Goal: Navigation & Orientation: Find specific page/section

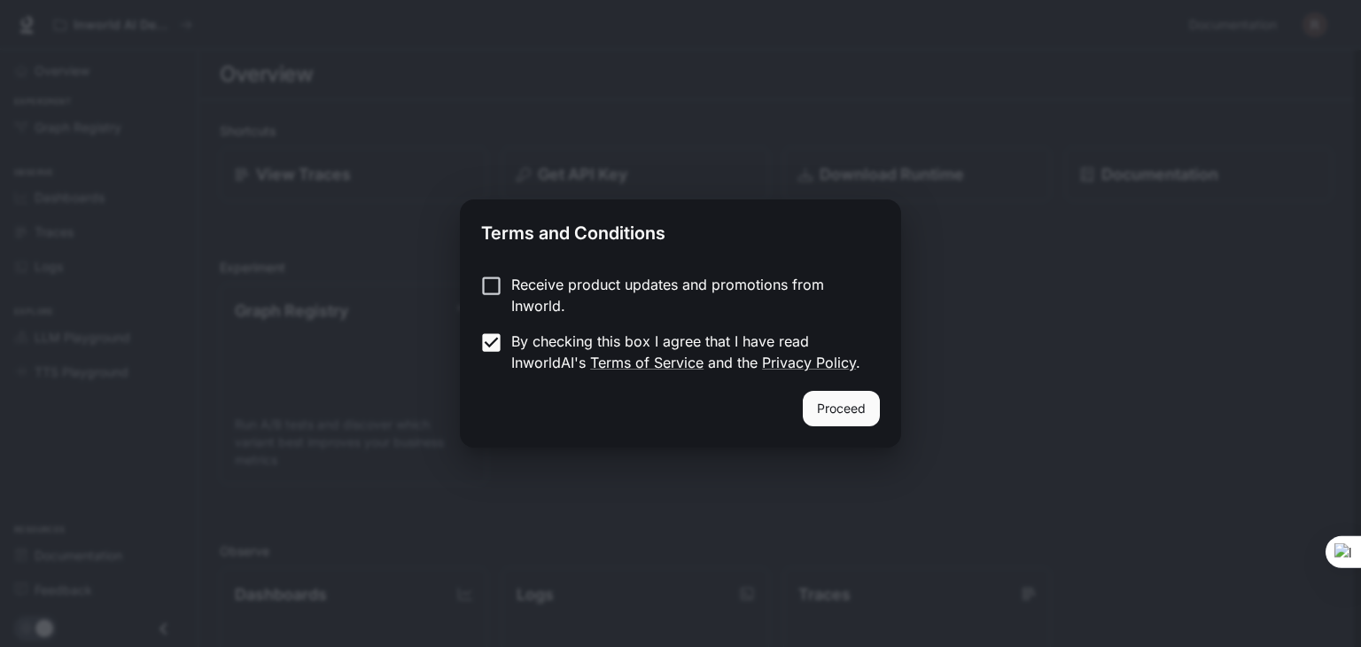
click at [804, 400] on button "Proceed" at bounding box center [841, 408] width 77 height 35
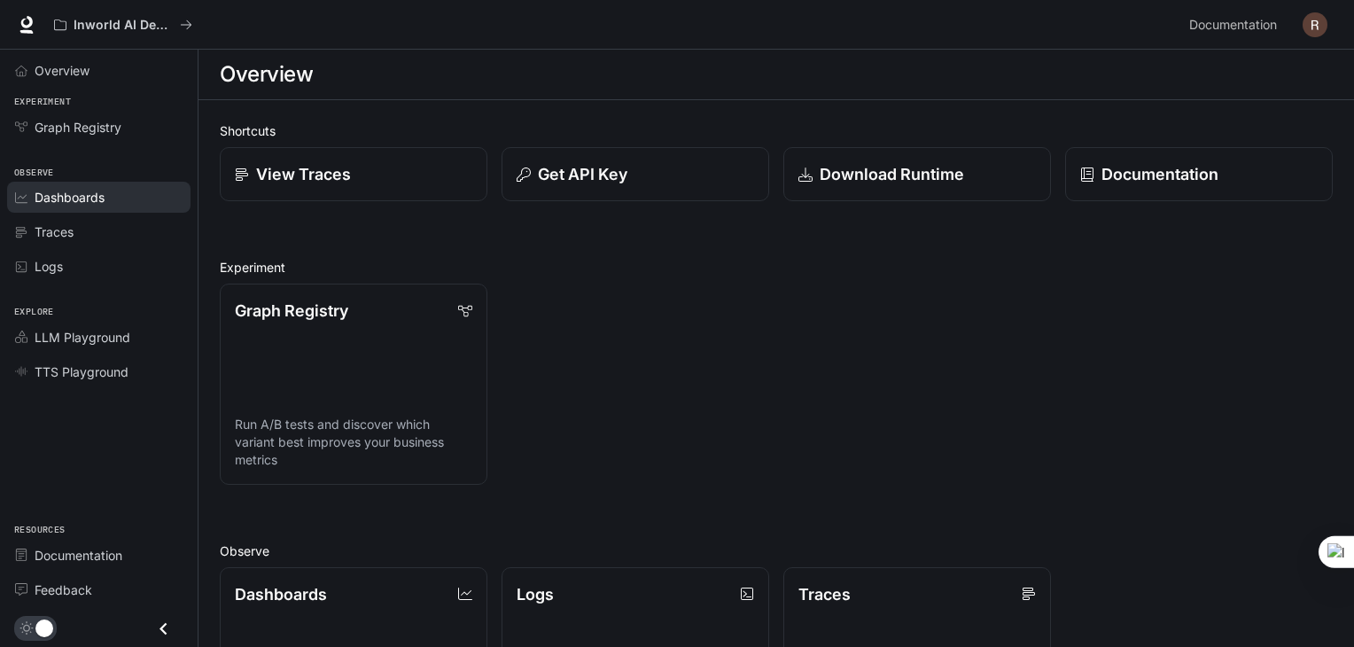
click at [85, 205] on span "Dashboards" at bounding box center [70, 197] width 70 height 19
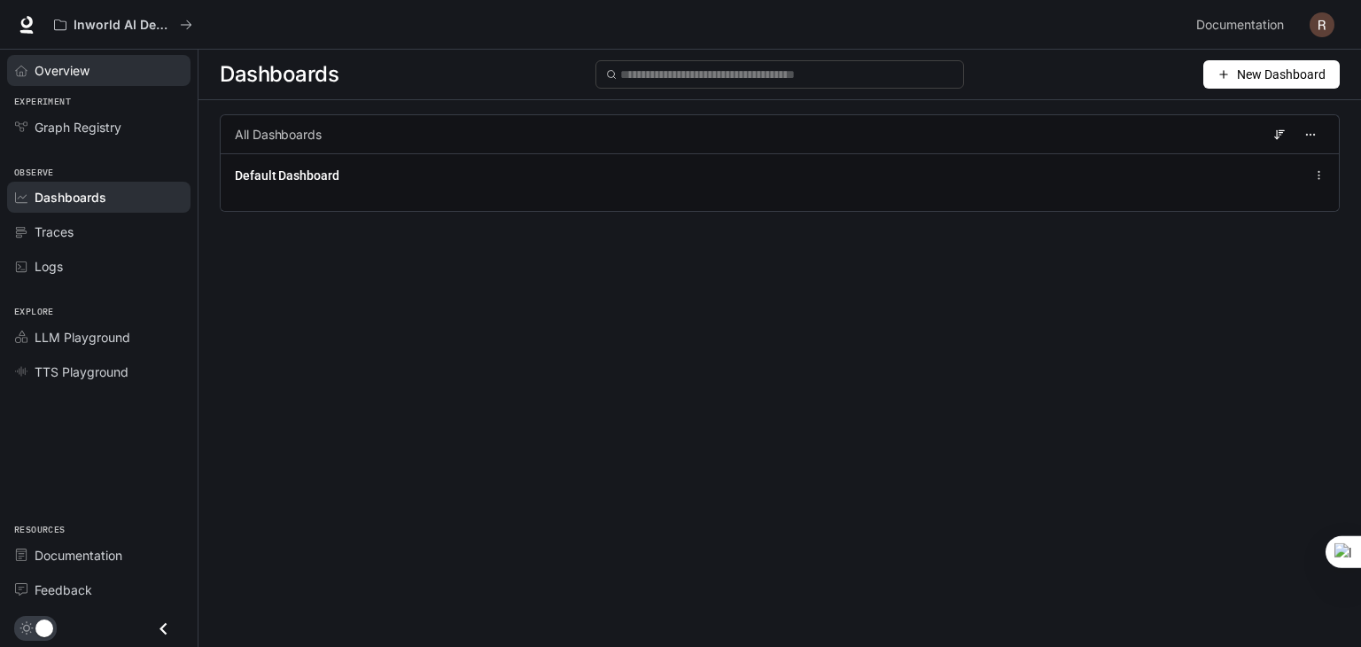
click at [75, 79] on link "Overview" at bounding box center [98, 70] width 183 height 31
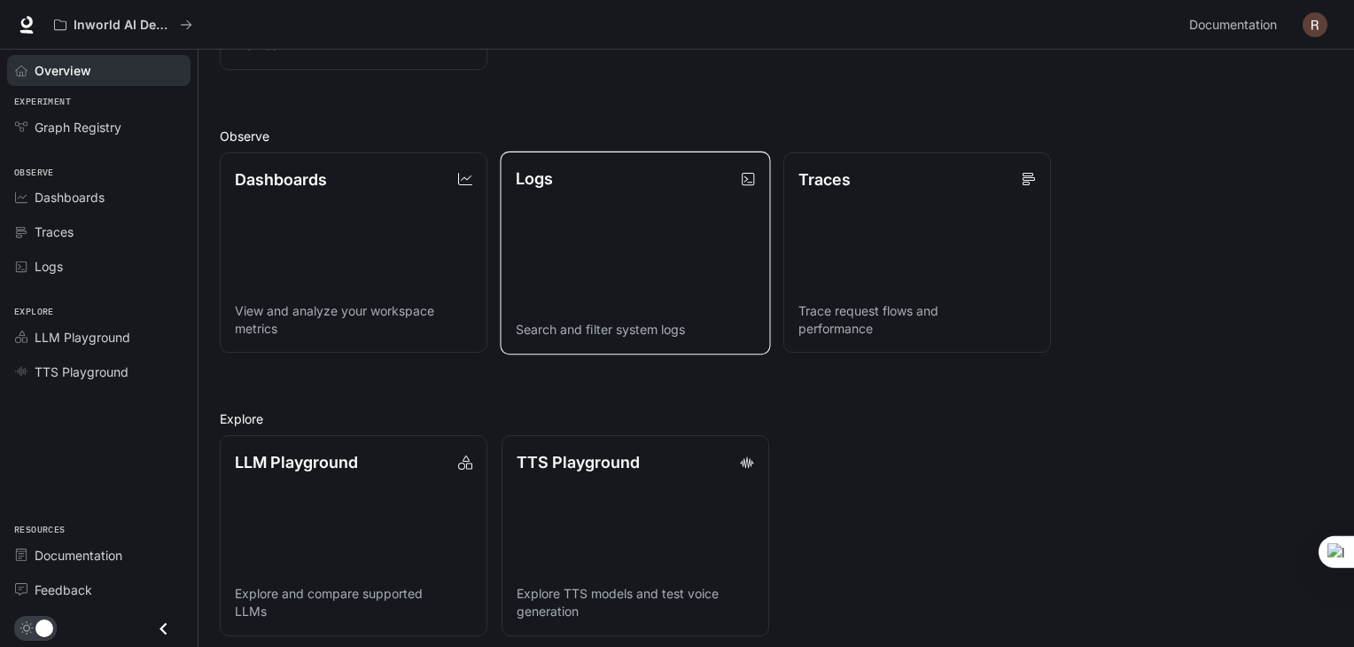
scroll to position [424, 0]
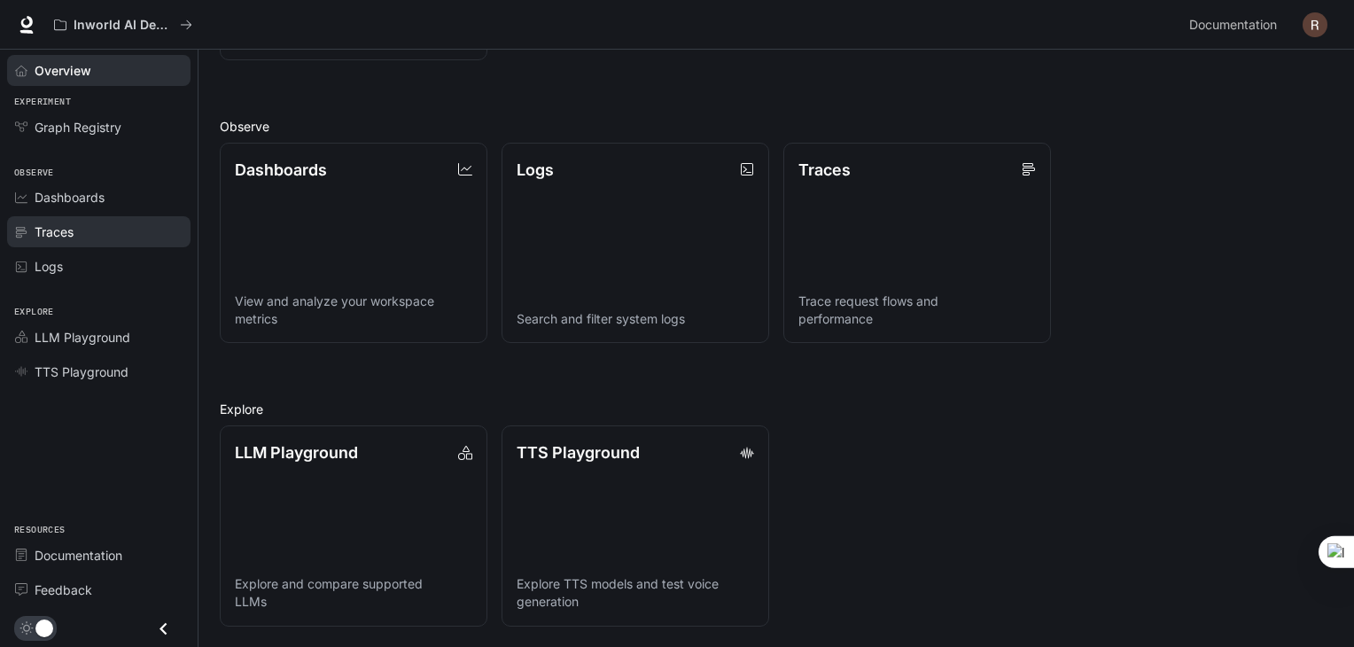
click at [62, 235] on span "Traces" at bounding box center [54, 231] width 39 height 19
